Goal: Find specific page/section: Find specific page/section

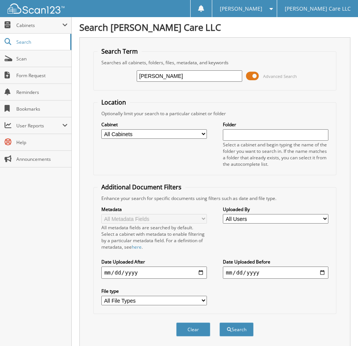
type input "WU"
click at [220, 322] on button "Search" at bounding box center [237, 329] width 34 height 14
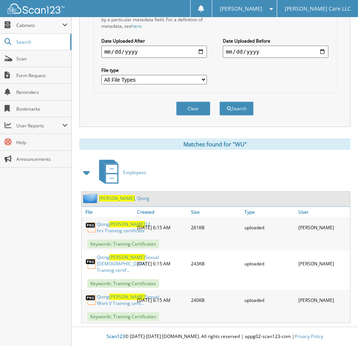
scroll to position [234, 0]
click at [115, 195] on link "[PERSON_NAME]" at bounding box center [124, 198] width 51 height 6
